Goal: Task Accomplishment & Management: Use online tool/utility

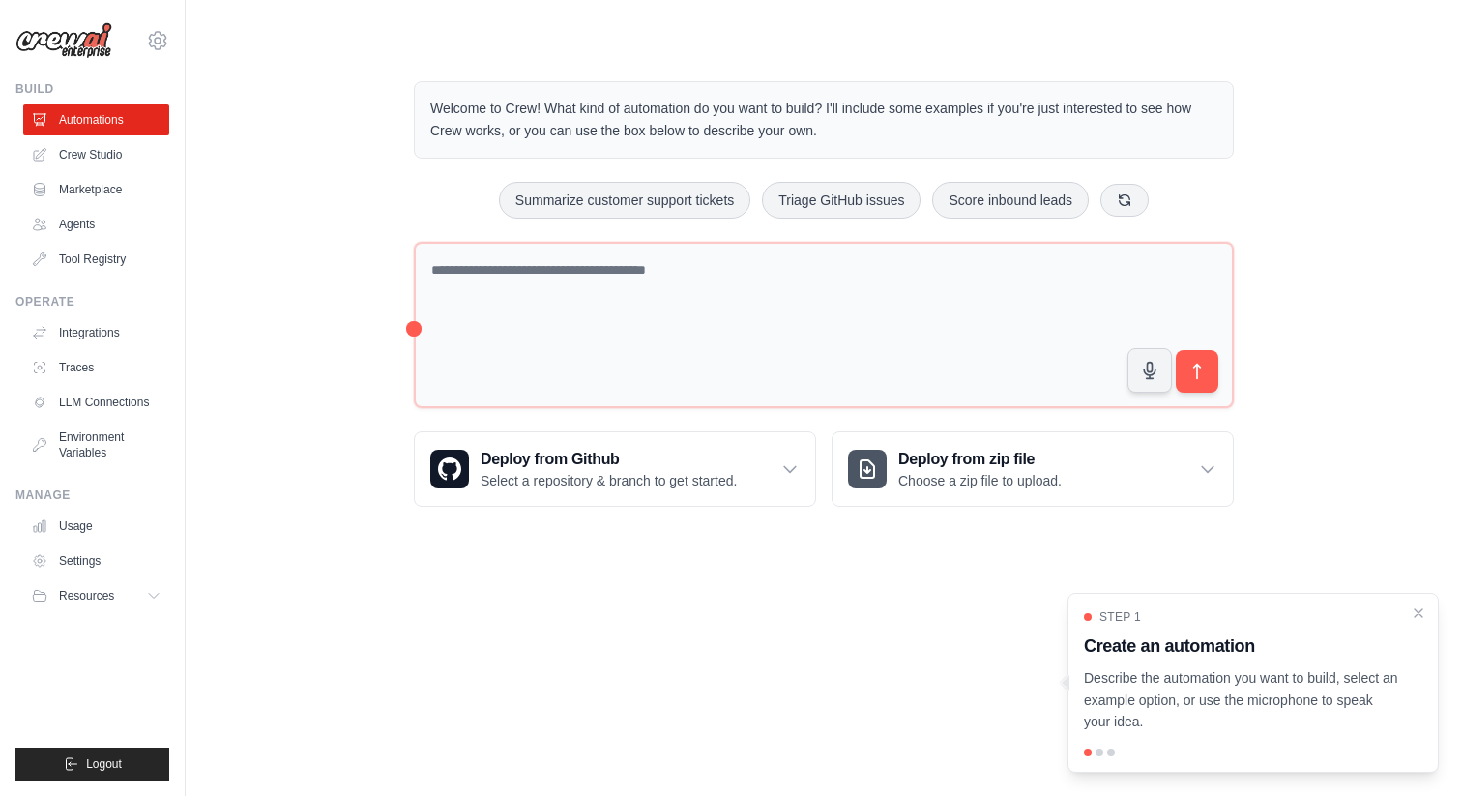
click at [75, 52] on img at bounding box center [63, 40] width 97 height 37
click at [75, 27] on img at bounding box center [63, 40] width 97 height 37
click at [100, 122] on link "Automations" at bounding box center [98, 119] width 146 height 31
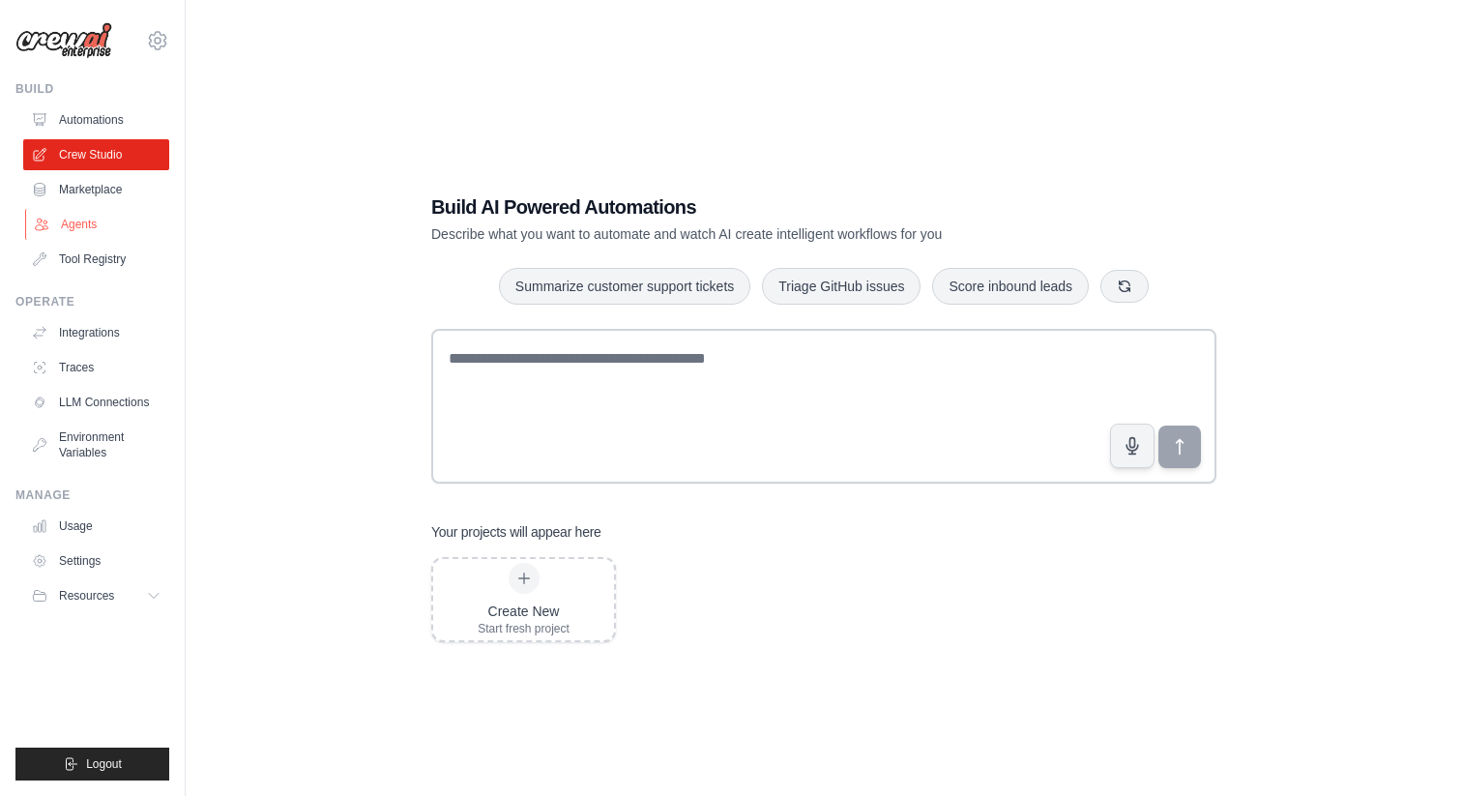
click at [89, 232] on link "Agents" at bounding box center [98, 224] width 146 height 31
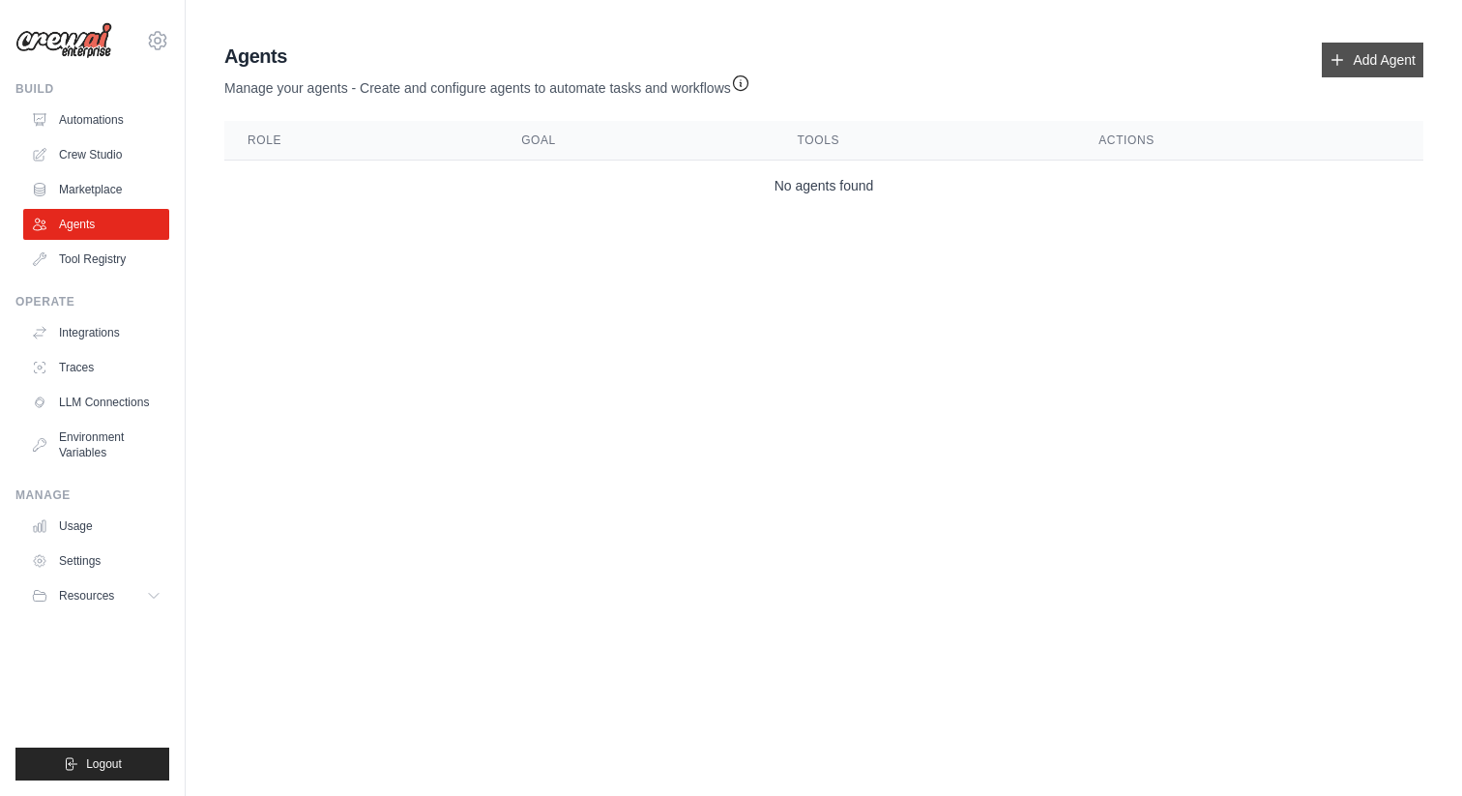
click at [1352, 58] on link "Add Agent" at bounding box center [1373, 60] width 102 height 35
